Goal: Task Accomplishment & Management: Use online tool/utility

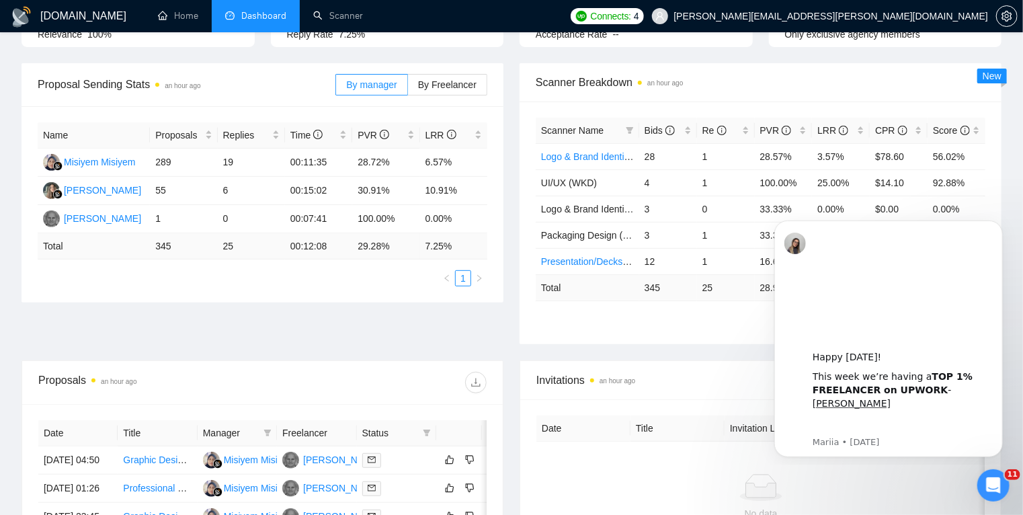
scroll to position [174, 0]
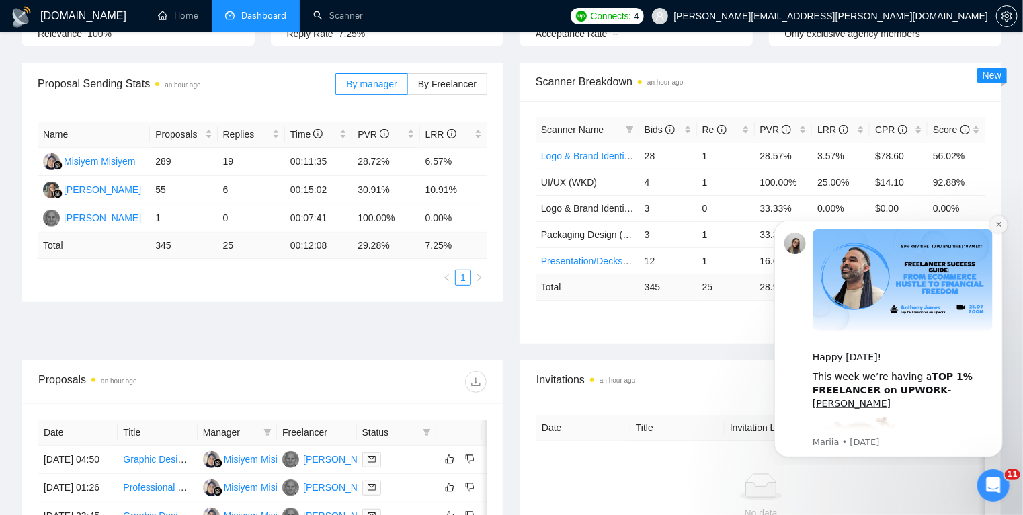
click at [995, 229] on button "Dismiss notification" at bounding box center [998, 223] width 17 height 17
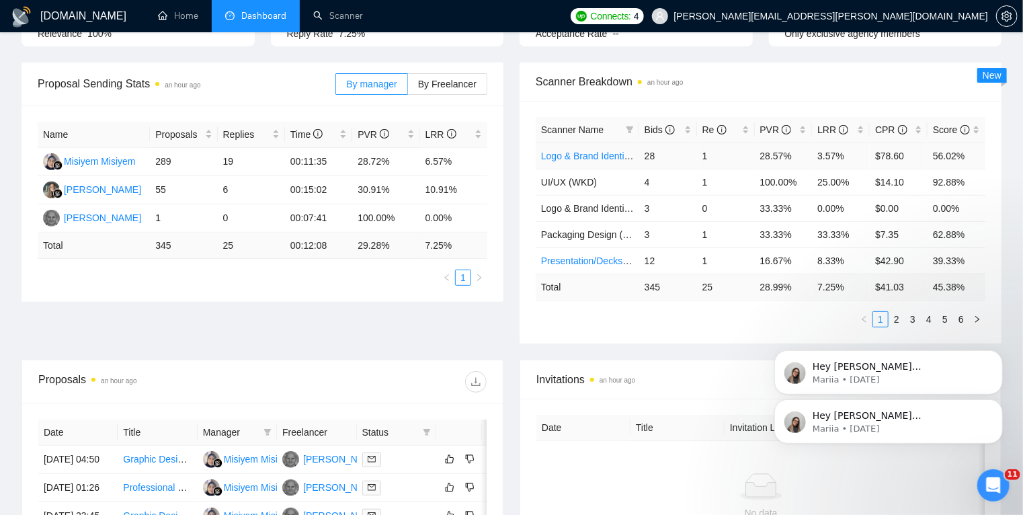
click at [610, 153] on link "Logo & Brand Identity (X 247)" at bounding box center [603, 156] width 124 height 11
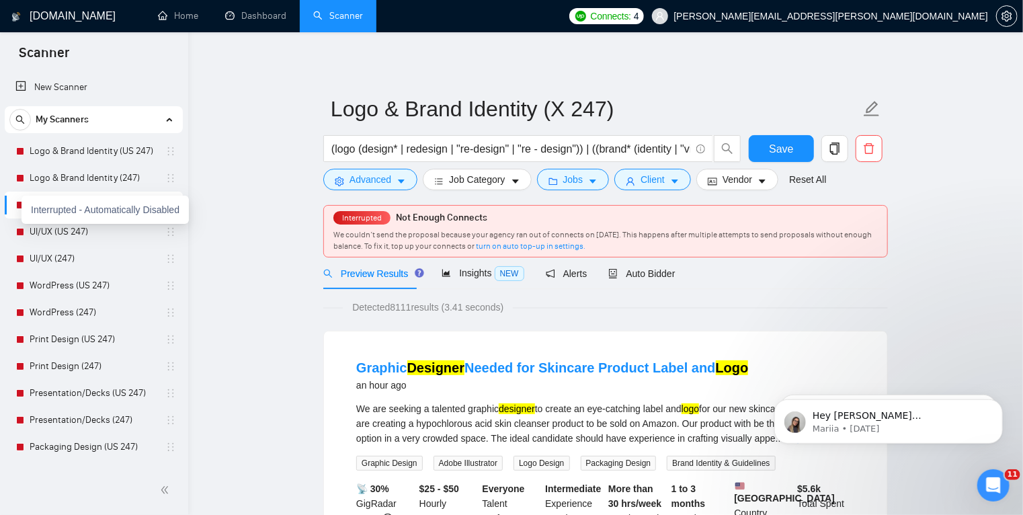
click at [19, 205] on div at bounding box center [20, 205] width 8 height 8
click at [637, 269] on span "Auto Bidder" at bounding box center [641, 273] width 67 height 11
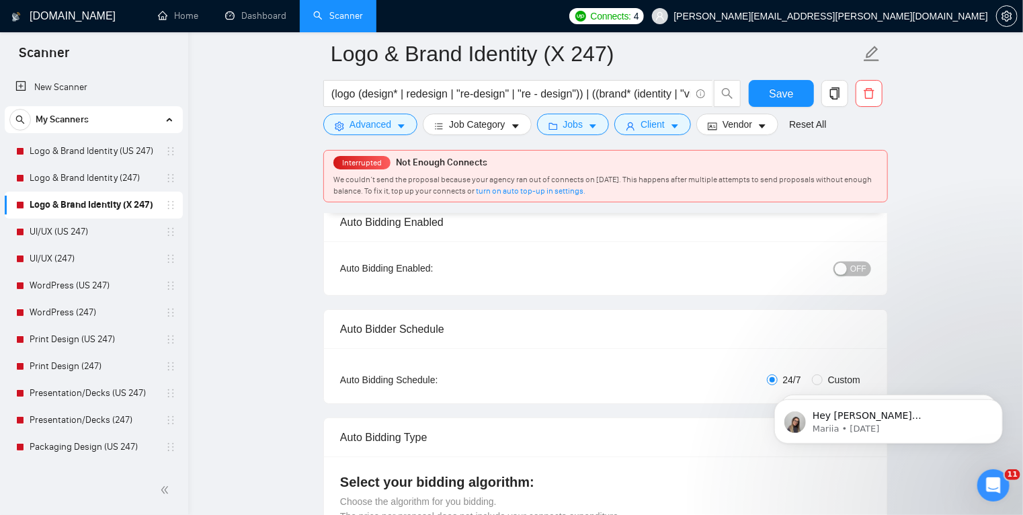
scroll to position [124, 0]
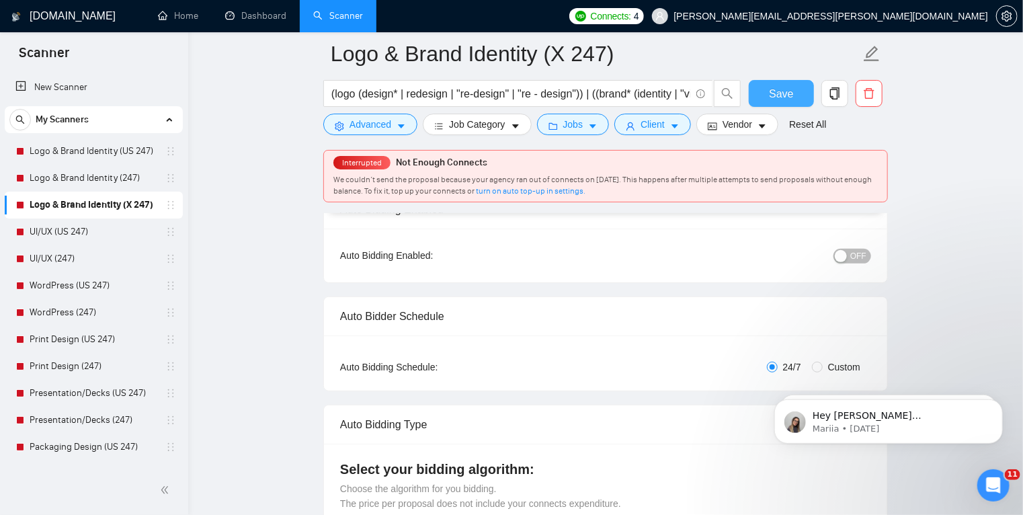
click at [776, 86] on span "Save" at bounding box center [781, 93] width 24 height 17
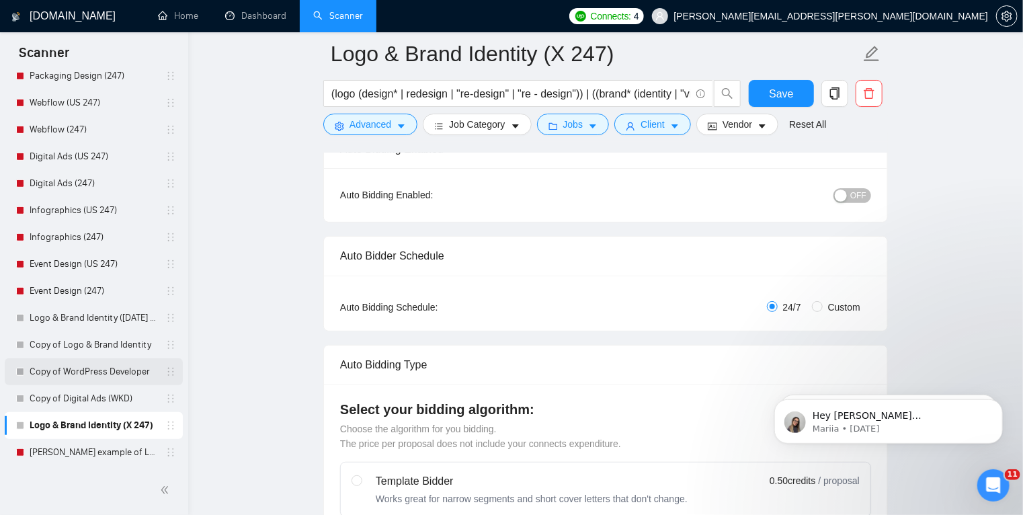
scroll to position [398, 0]
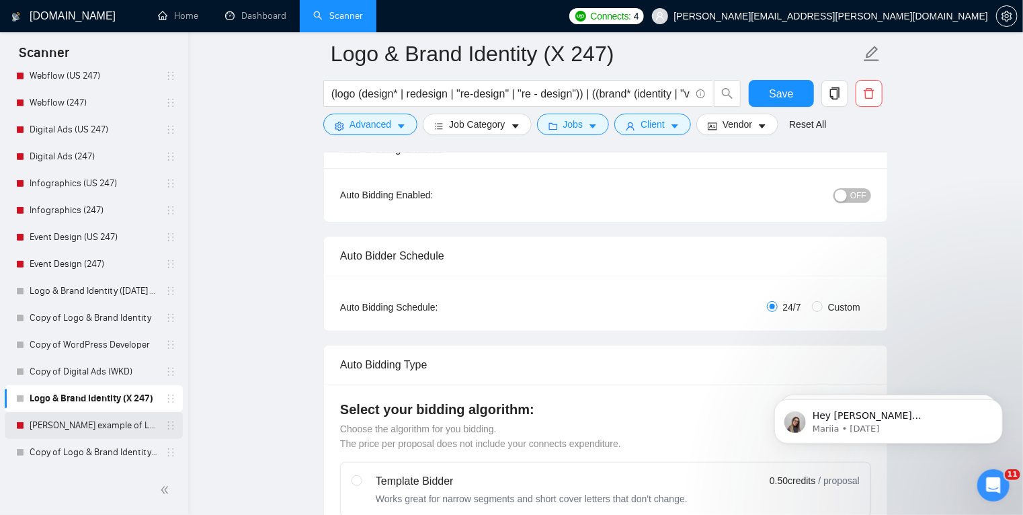
click at [89, 422] on link "[PERSON_NAME] example of Logo & Brand Identity (247)" at bounding box center [94, 425] width 128 height 27
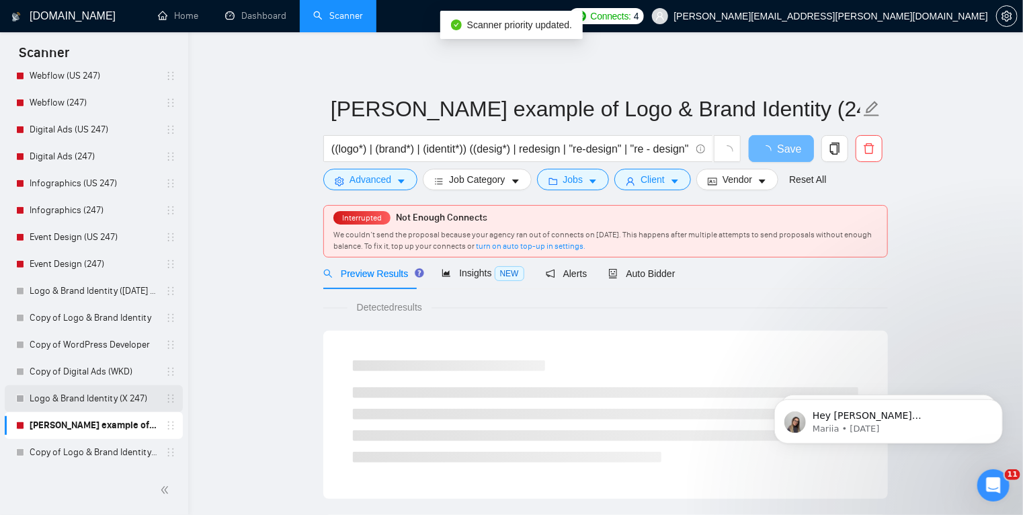
click at [93, 398] on link "Logo & Brand Identity (X 247)" at bounding box center [94, 398] width 128 height 27
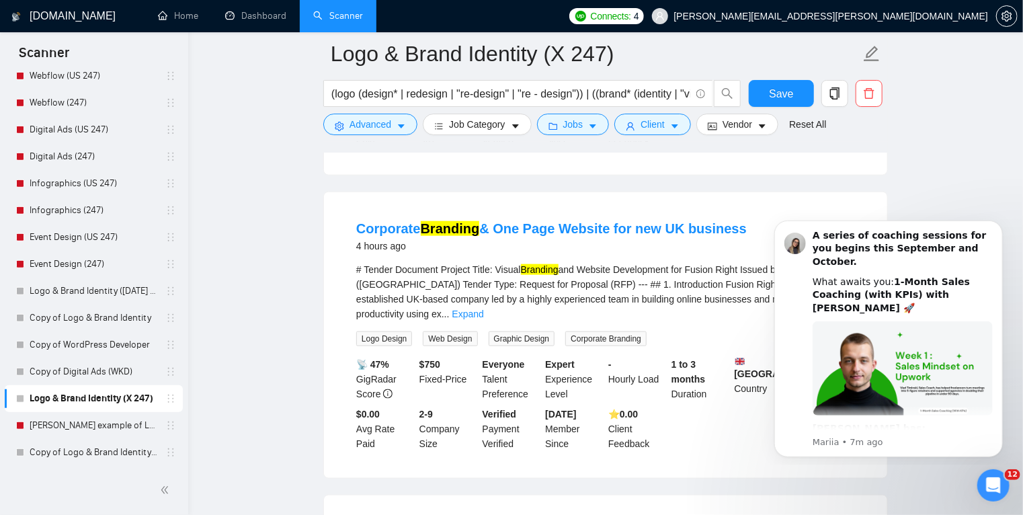
scroll to position [680, 0]
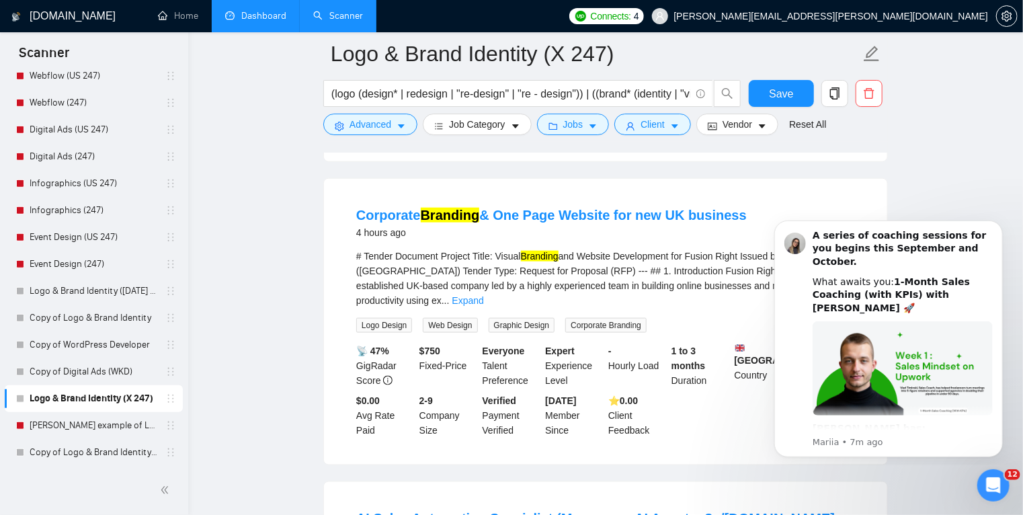
click at [264, 16] on link "Dashboard" at bounding box center [255, 15] width 61 height 11
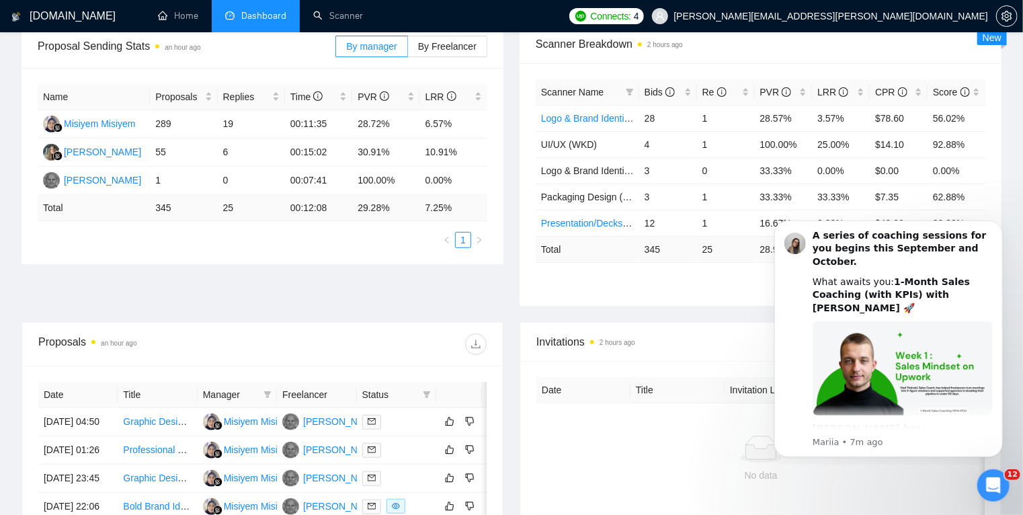
scroll to position [211, 0]
click at [567, 199] on span "Packaging Design (US 247)" at bounding box center [599, 197] width 116 height 11
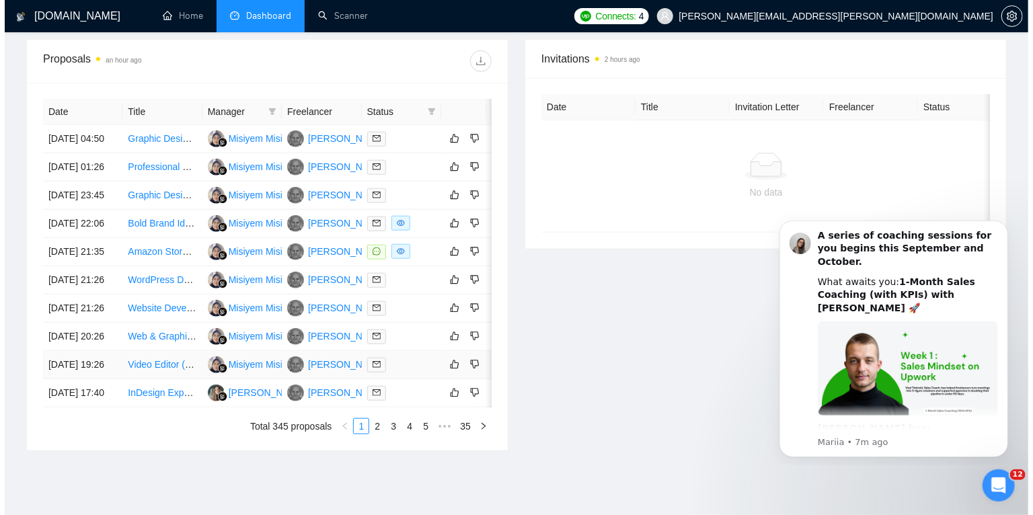
scroll to position [477, 0]
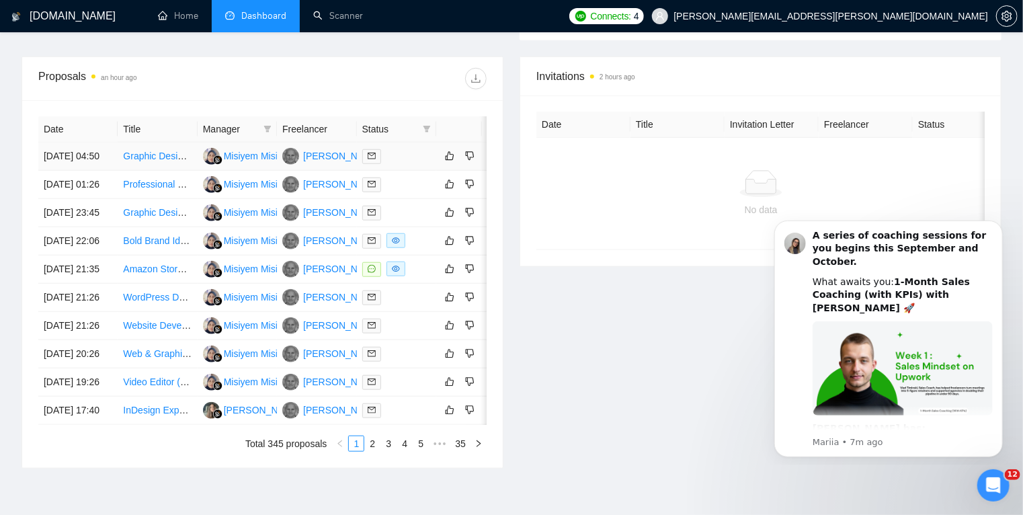
click at [106, 164] on td "[DATE] 04:50" at bounding box center [77, 157] width 79 height 28
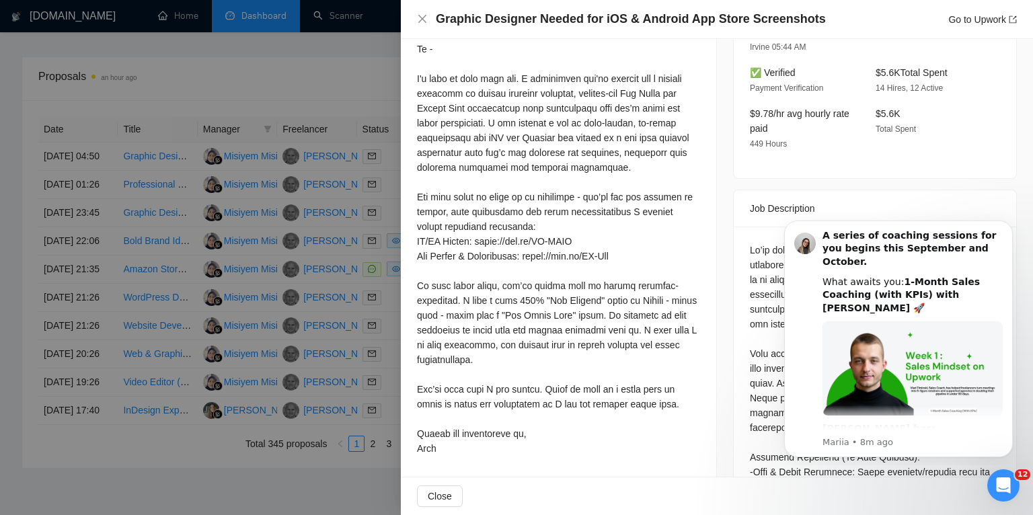
scroll to position [413, 0]
click at [0, 245] on div at bounding box center [516, 257] width 1033 height 515
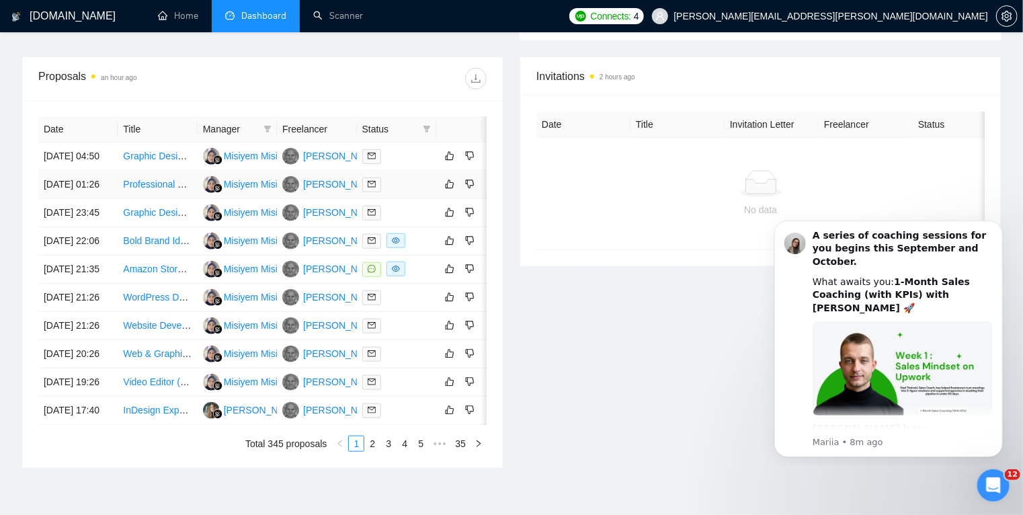
click at [97, 199] on td "[DATE] 01:26" at bounding box center [77, 185] width 79 height 28
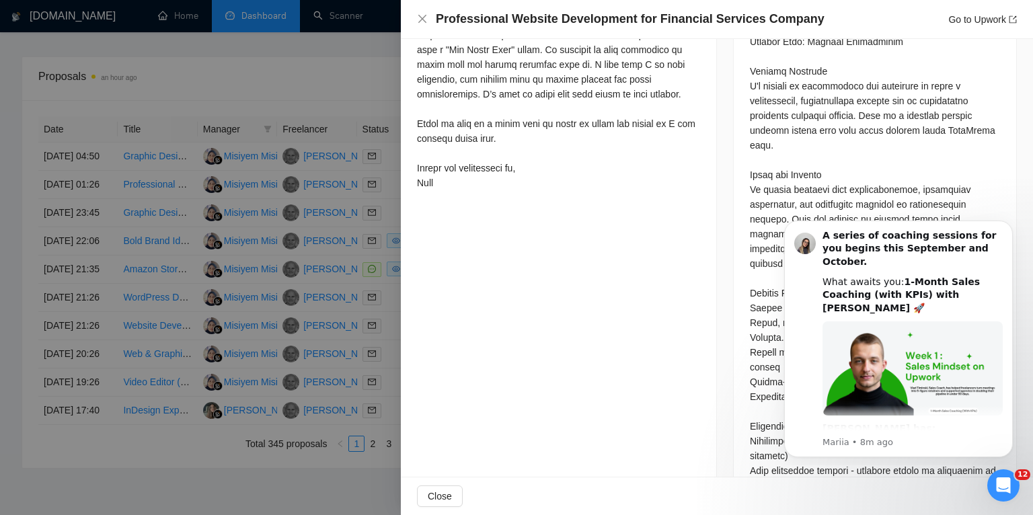
scroll to position [651, 0]
click at [1007, 220] on button "Dismiss notification" at bounding box center [1008, 224] width 17 height 17
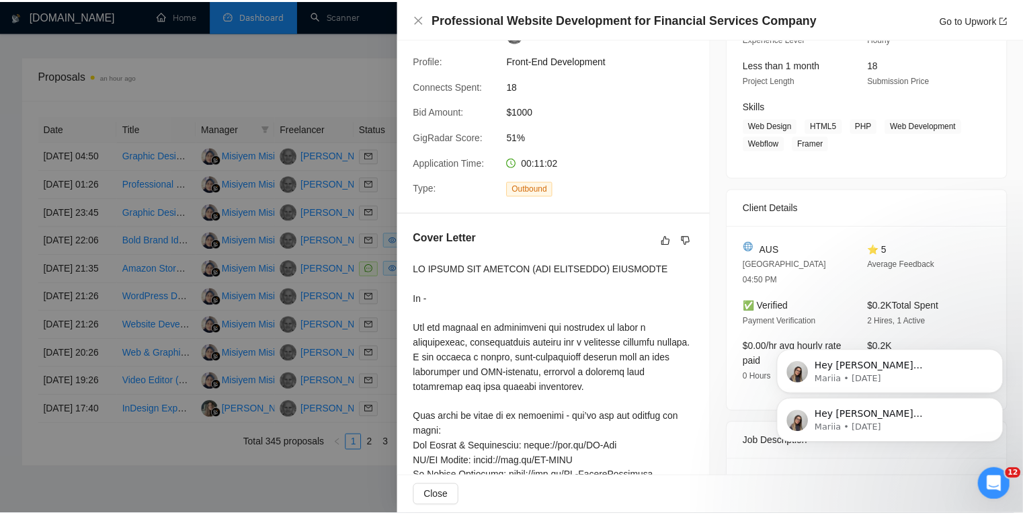
scroll to position [163, 0]
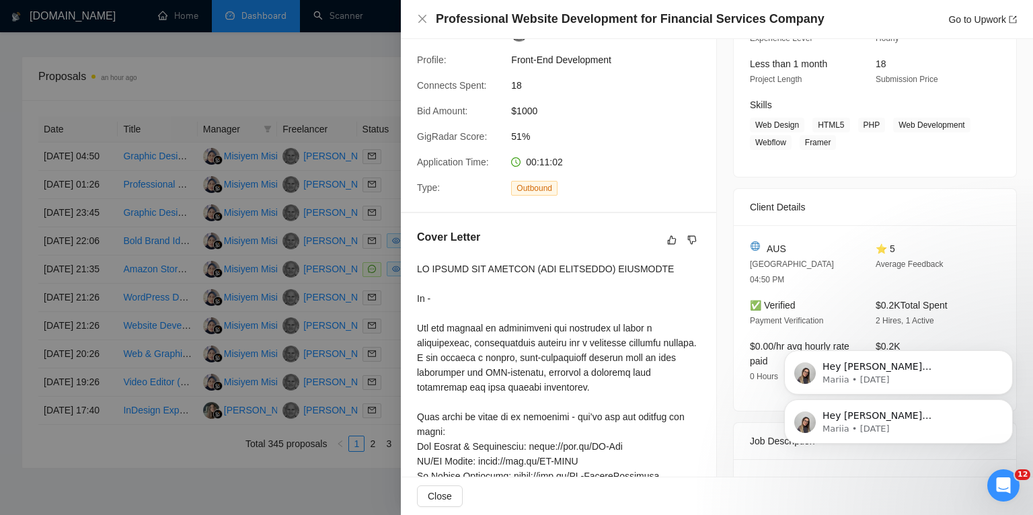
click at [0, 208] on div at bounding box center [516, 257] width 1033 height 515
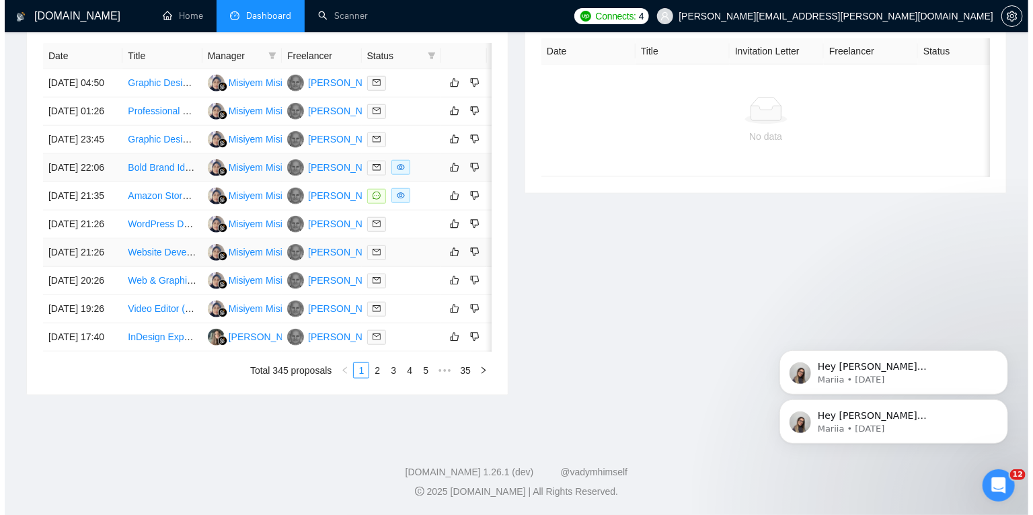
scroll to position [610, 0]
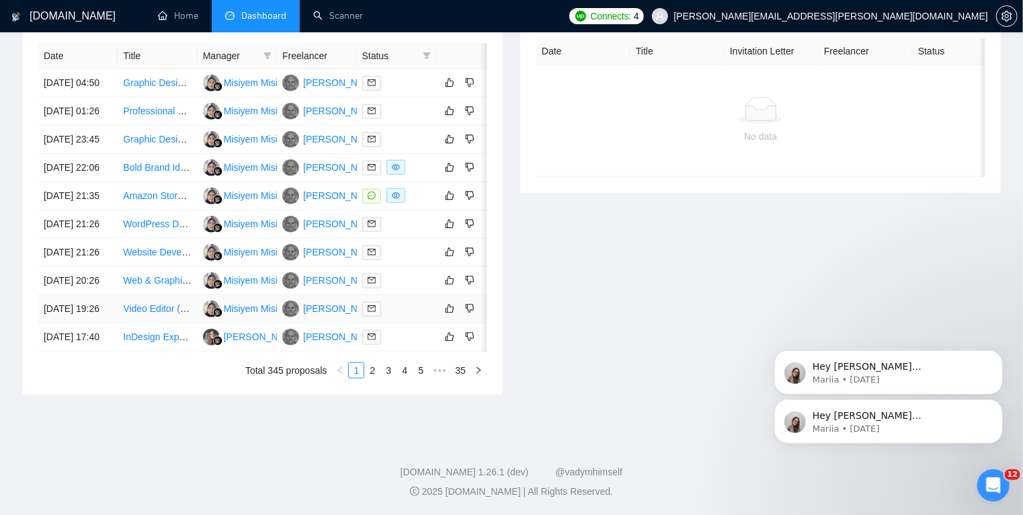
click at [99, 323] on td "[DATE] 19:26" at bounding box center [77, 309] width 79 height 28
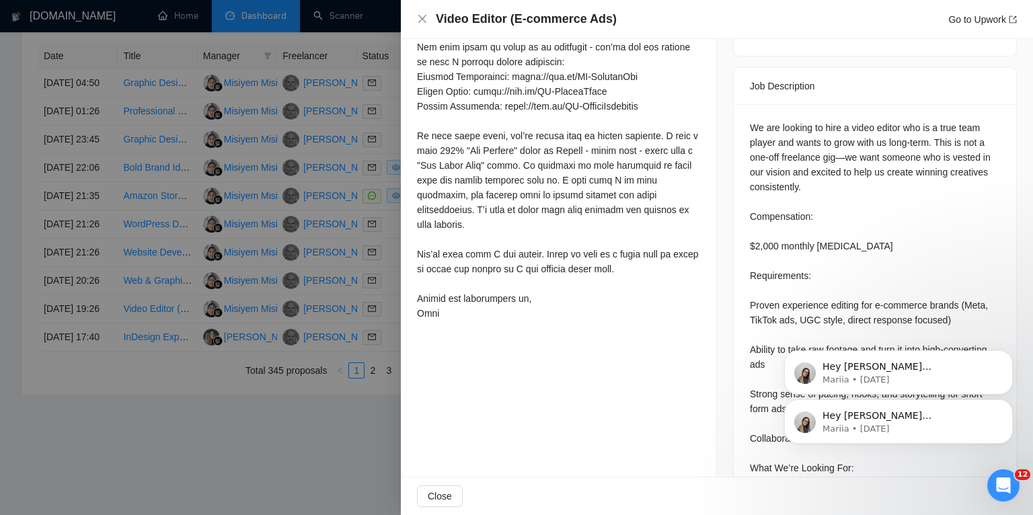
scroll to position [534, 0]
drag, startPoint x: 852, startPoint y: 220, endPoint x: 775, endPoint y: 219, distance: 76.6
click at [775, 219] on div "We are looking to hire a video editor who is a true team player and wants to gr…" at bounding box center [875, 356] width 250 height 473
copy div "monthly retainer"
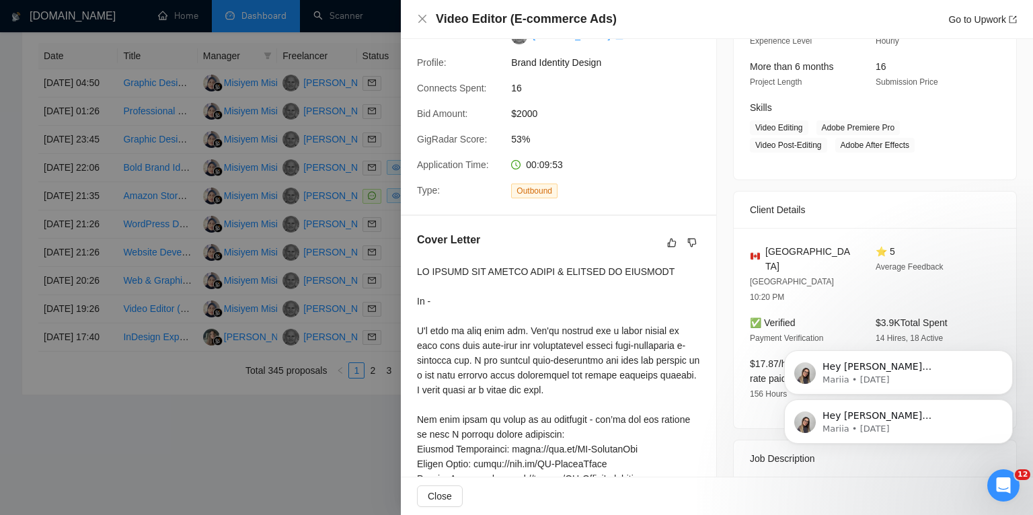
scroll to position [0, 0]
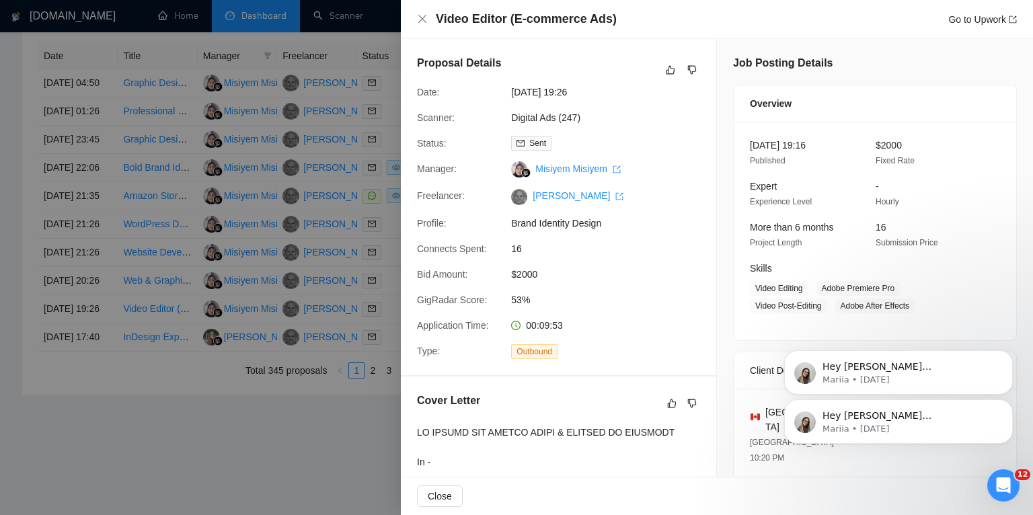
click at [0, 197] on div at bounding box center [516, 257] width 1033 height 515
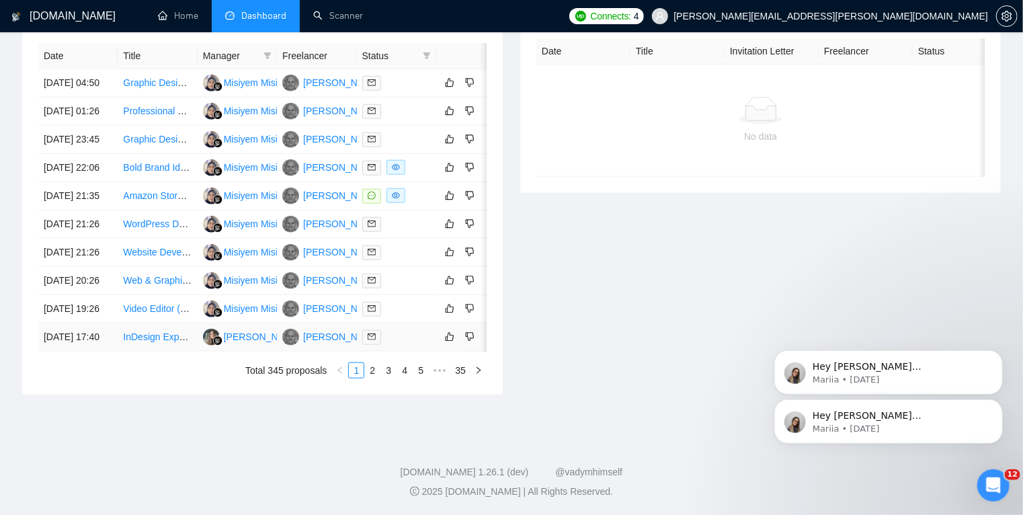
click at [156, 352] on td "InDesign Expert Page Designer for Educational Workbooks, Textbooks, and Exams" at bounding box center [157, 337] width 79 height 28
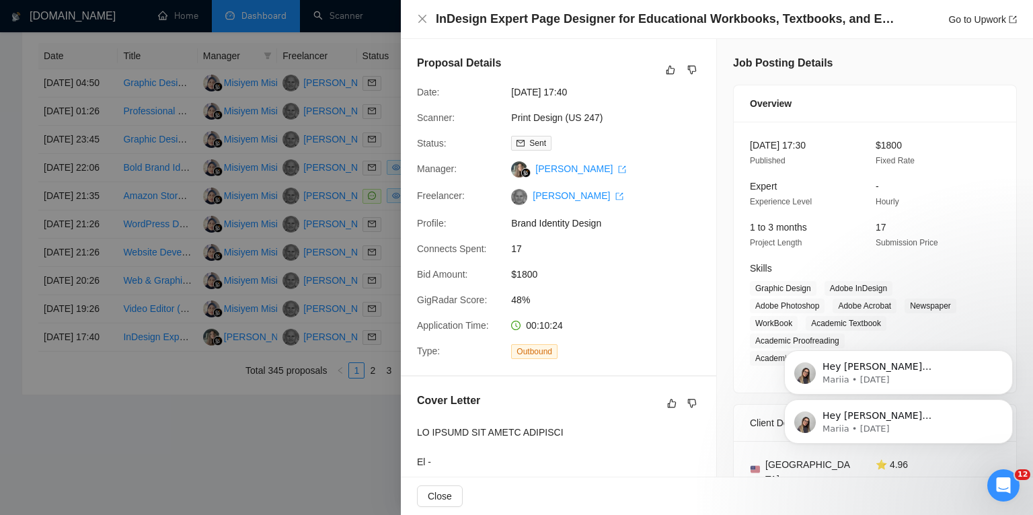
click at [0, 347] on div at bounding box center [516, 257] width 1033 height 515
